Goal: Information Seeking & Learning: Learn about a topic

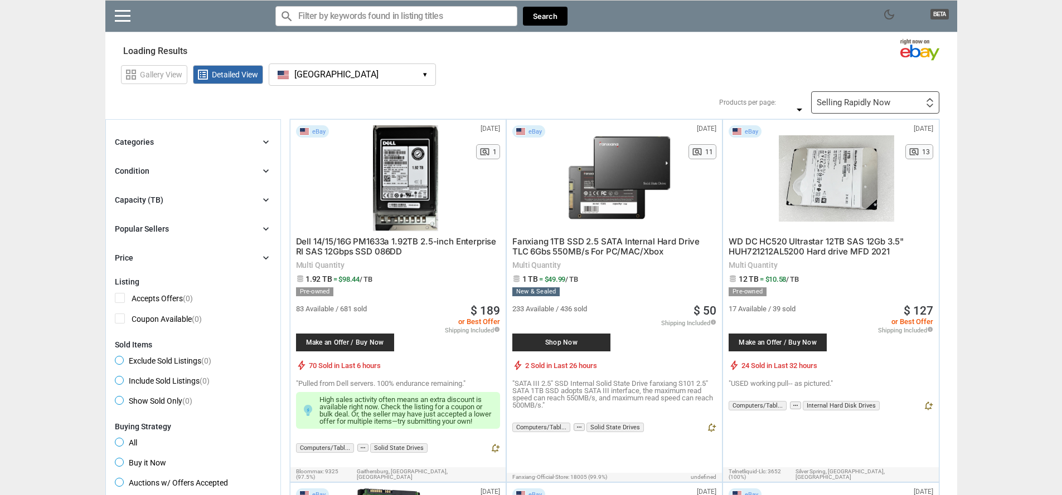
click at [415, 52] on section "Showing results Loading Results" at bounding box center [531, 49] width 852 height 22
click at [412, 61] on div "grid_view Gallery View list_alt Detailed View [GEOGRAPHIC_DATA] [GEOGRAPHIC_DAT…" at bounding box center [539, 73] width 836 height 26
click at [411, 71] on button "[GEOGRAPHIC_DATA] [GEOGRAPHIC_DATA] ▾" at bounding box center [352, 75] width 167 height 22
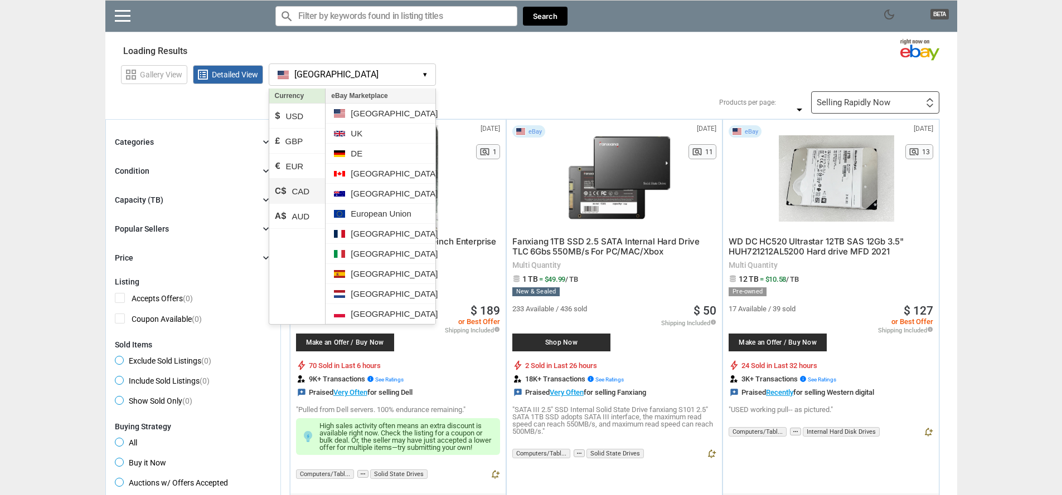
click at [312, 195] on li "C$ CAD" at bounding box center [297, 191] width 56 height 25
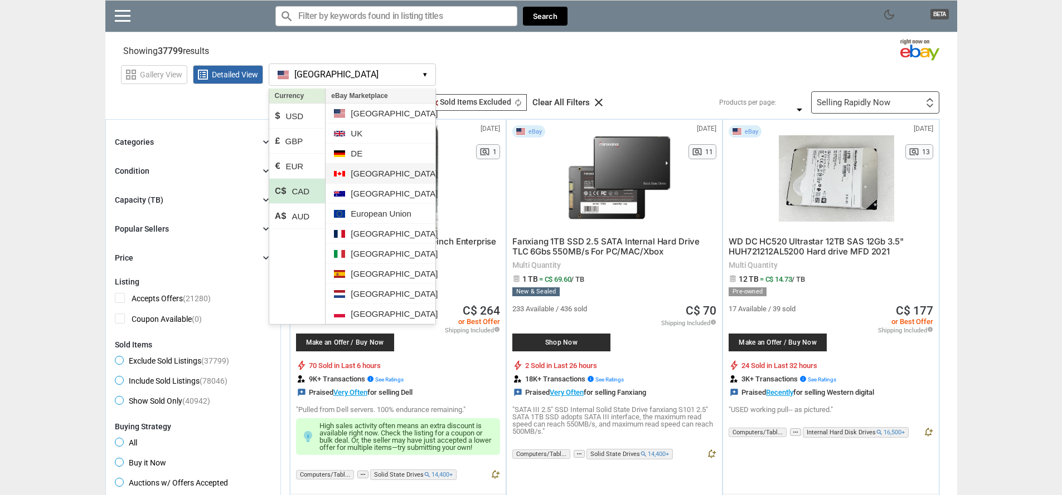
click at [366, 169] on li "[GEOGRAPHIC_DATA]" at bounding box center [379, 174] width 109 height 20
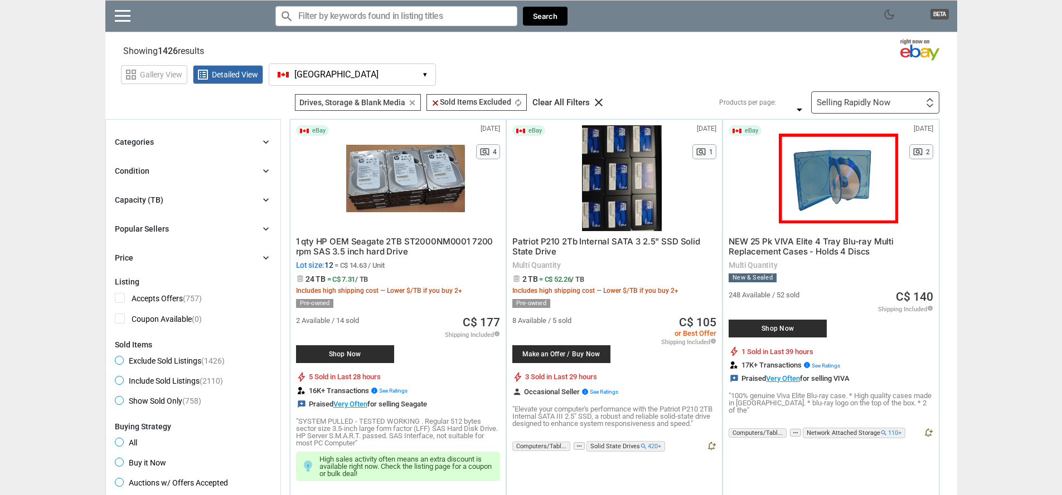
click at [154, 202] on div "Capacity (TB)" at bounding box center [139, 200] width 48 height 11
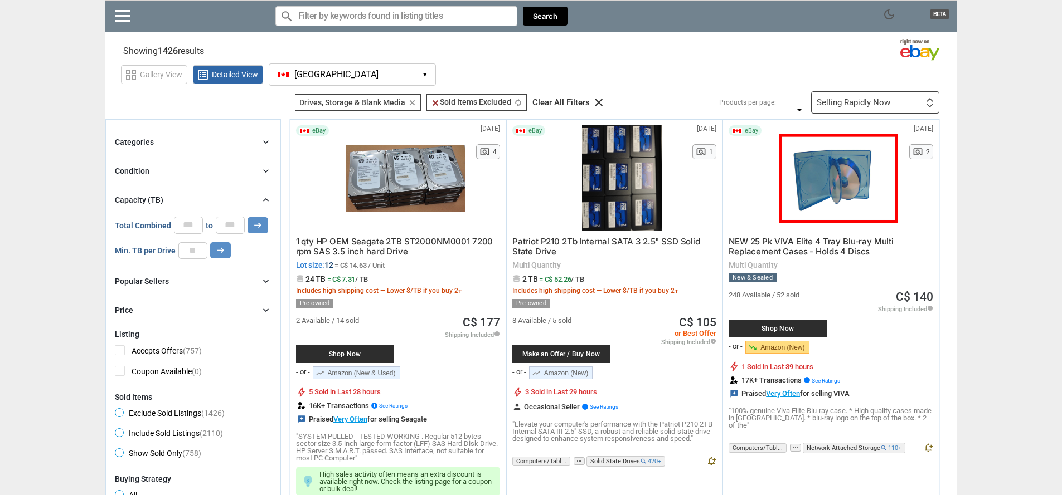
click at [206, 274] on div "Categories chevron_right search close Select All shown | Clear All shown Comput…" at bounding box center [193, 226] width 157 height 182
click at [194, 249] on input "number" at bounding box center [192, 250] width 29 height 17
type input "**"
click at [236, 250] on div "Min. TB per Drive ** arrow_right_alt" at bounding box center [193, 250] width 157 height 17
click at [229, 250] on button "arrow_right_alt" at bounding box center [220, 250] width 21 height 16
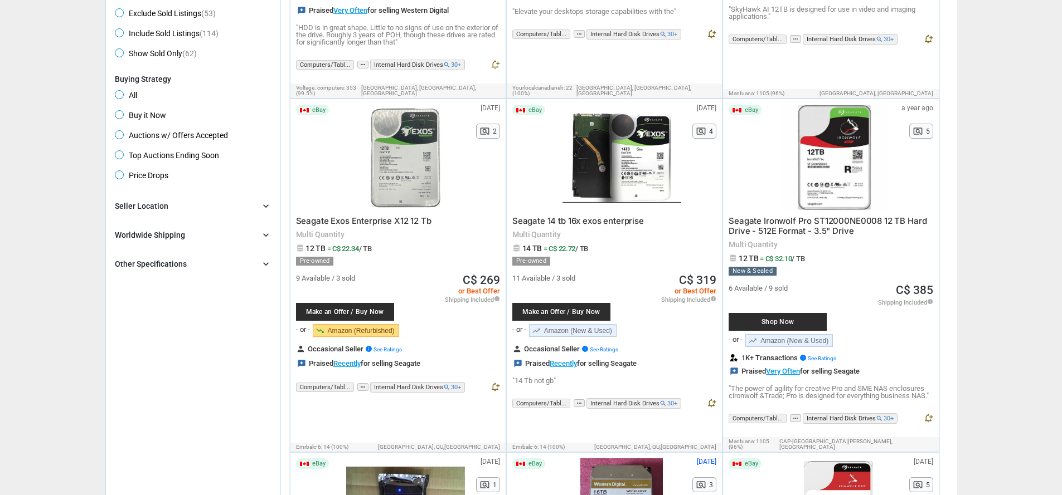
scroll to position [636, 0]
